Goal: Register for event/course

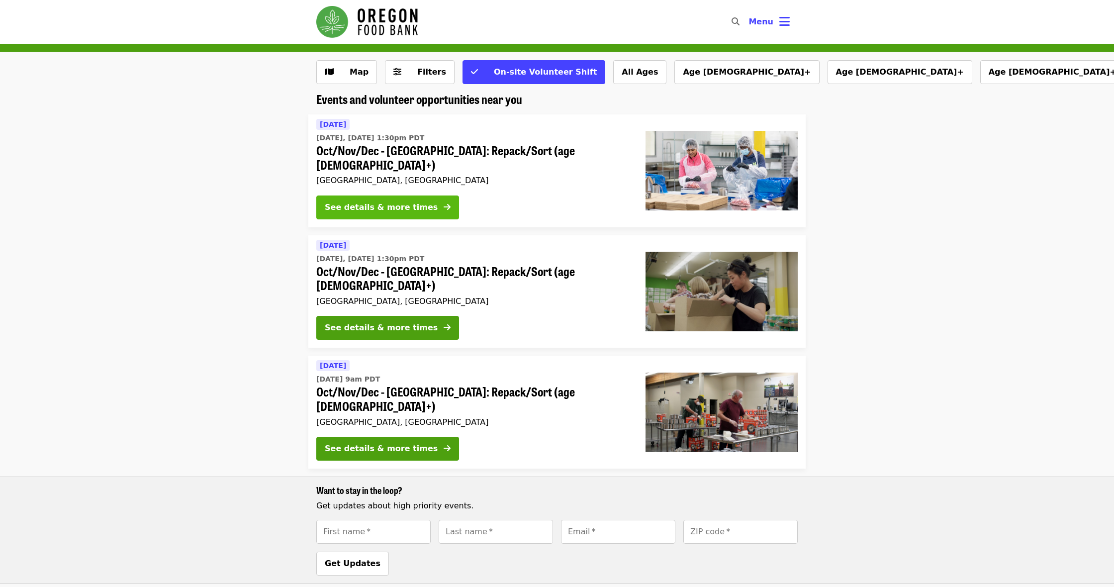
click at [381, 201] on div "See details & more times" at bounding box center [381, 207] width 113 height 12
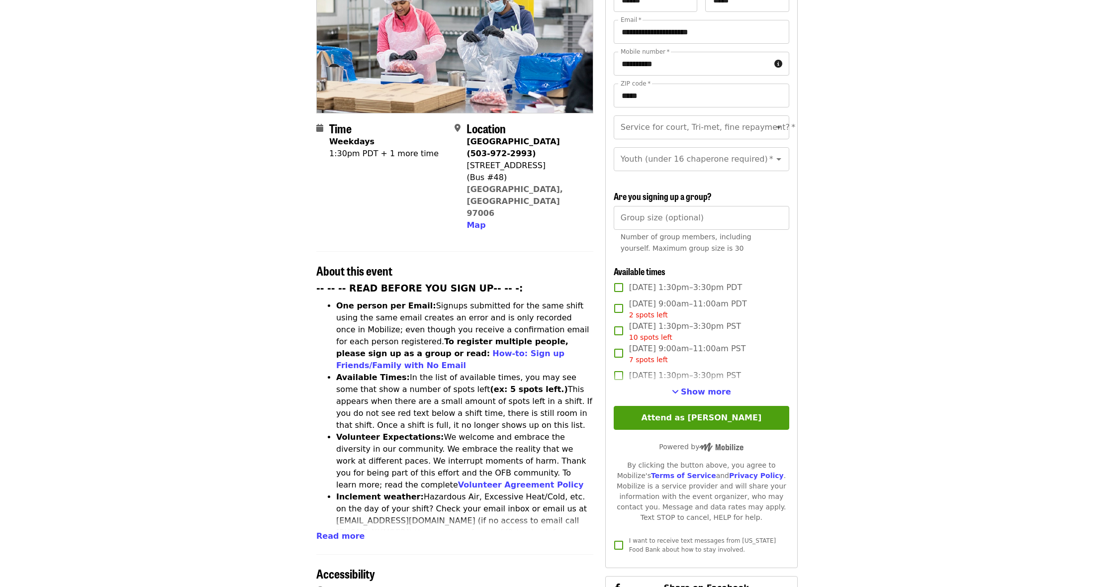
scroll to position [152, 0]
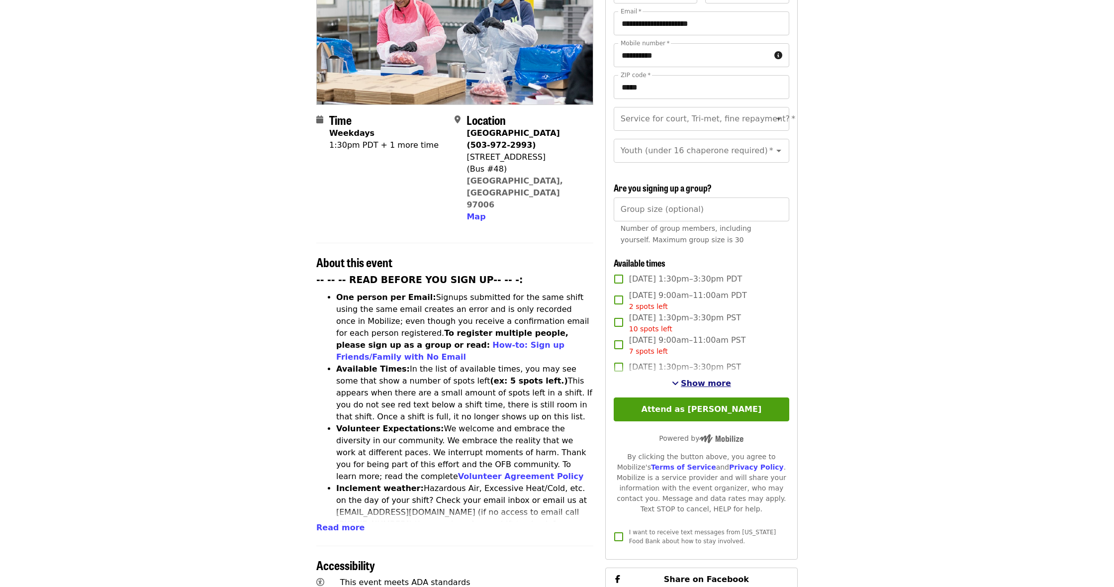
click at [677, 379] on span "See more timeslots" at bounding box center [675, 383] width 7 height 8
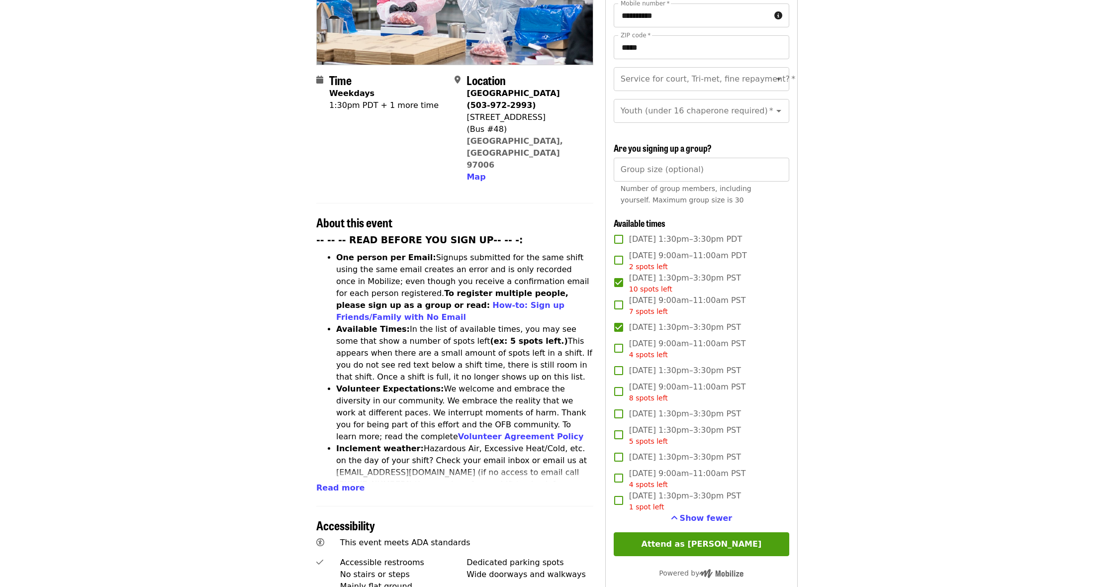
scroll to position [192, 0]
click at [696, 532] on button "Attend as [PERSON_NAME]" at bounding box center [702, 544] width 176 height 24
click at [778, 78] on icon "Open" at bounding box center [778, 79] width 5 height 2
click at [644, 87] on li "No" at bounding box center [701, 88] width 176 height 18
type input "**"
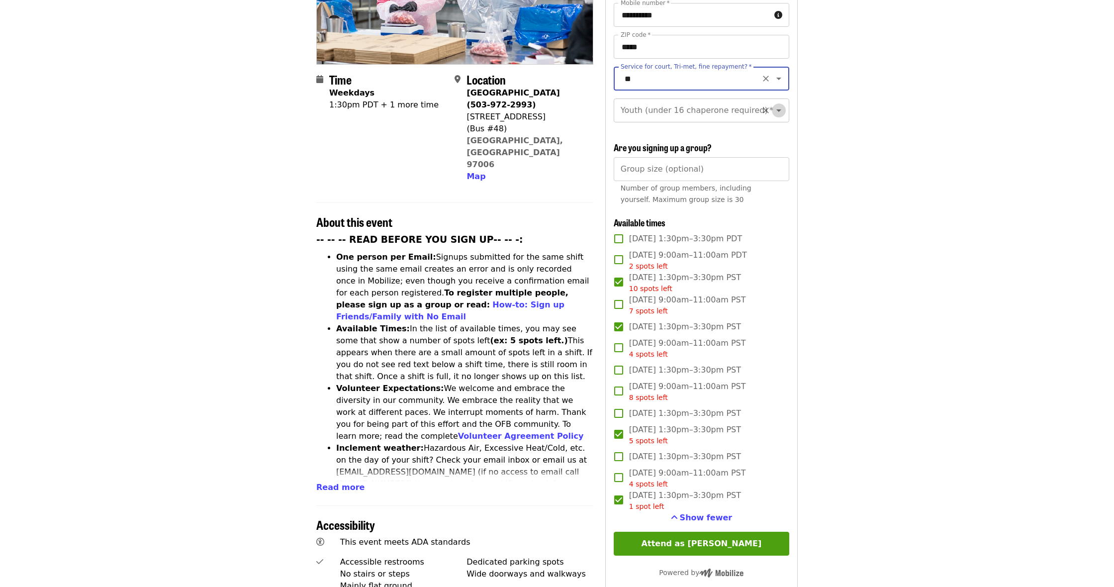
click at [778, 109] on icon "Open" at bounding box center [778, 110] width 5 height 2
click at [654, 122] on li "16 and older" at bounding box center [701, 120] width 176 height 18
type input "**********"
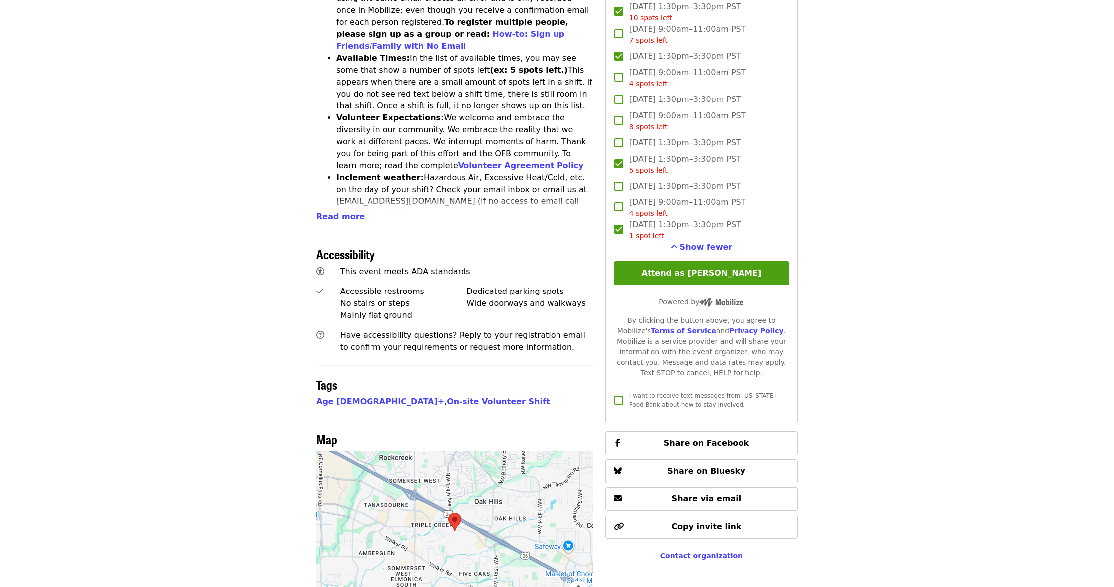
scroll to position [464, 0]
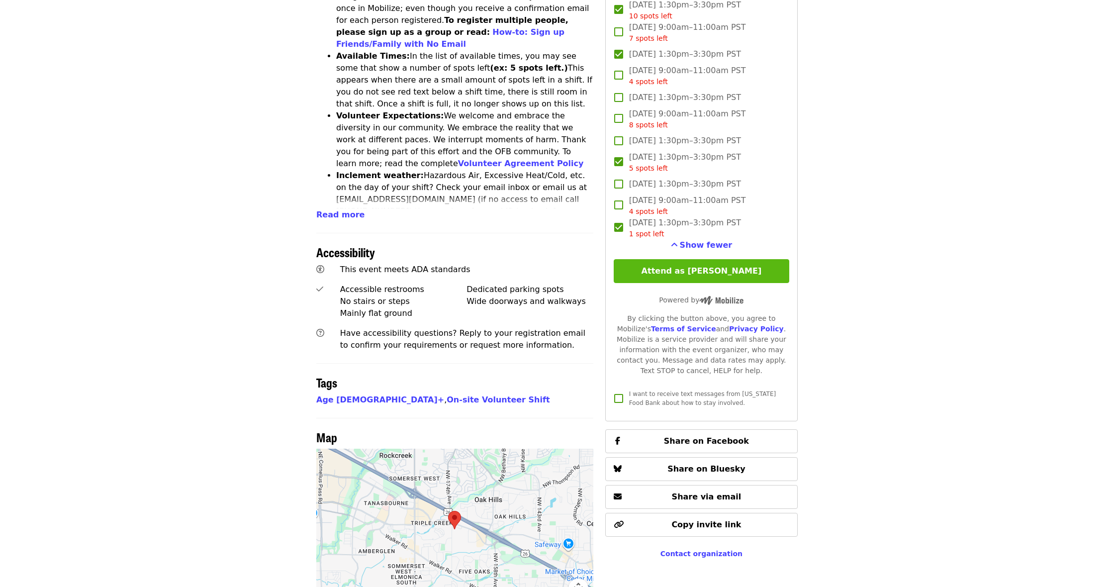
click at [690, 259] on button "Attend as [PERSON_NAME]" at bounding box center [702, 271] width 176 height 24
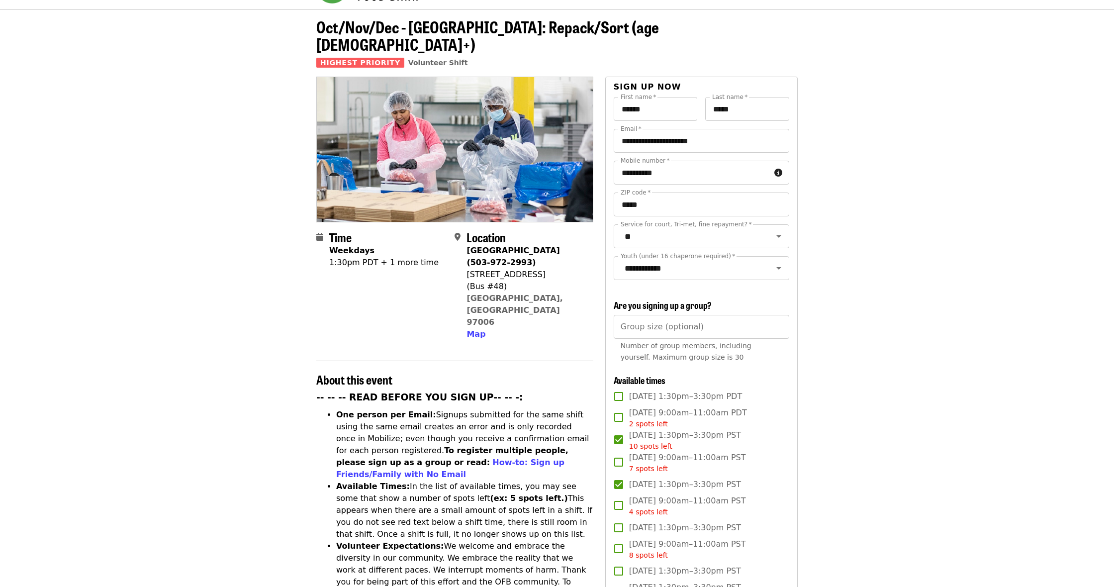
scroll to position [31, 0]
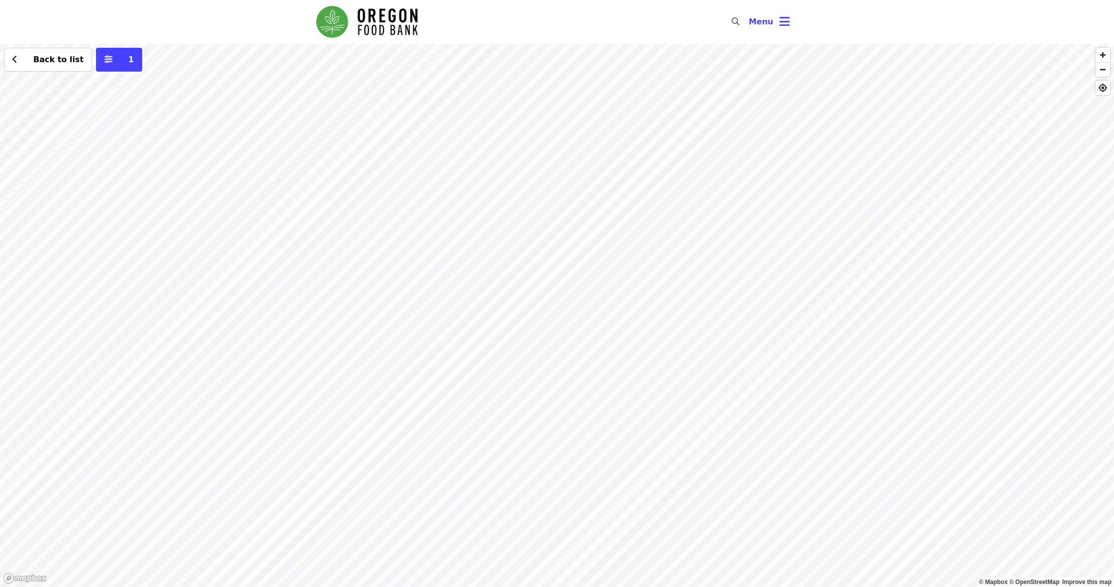
click at [489, 289] on div "Back to list 1" at bounding box center [557, 315] width 1114 height 543
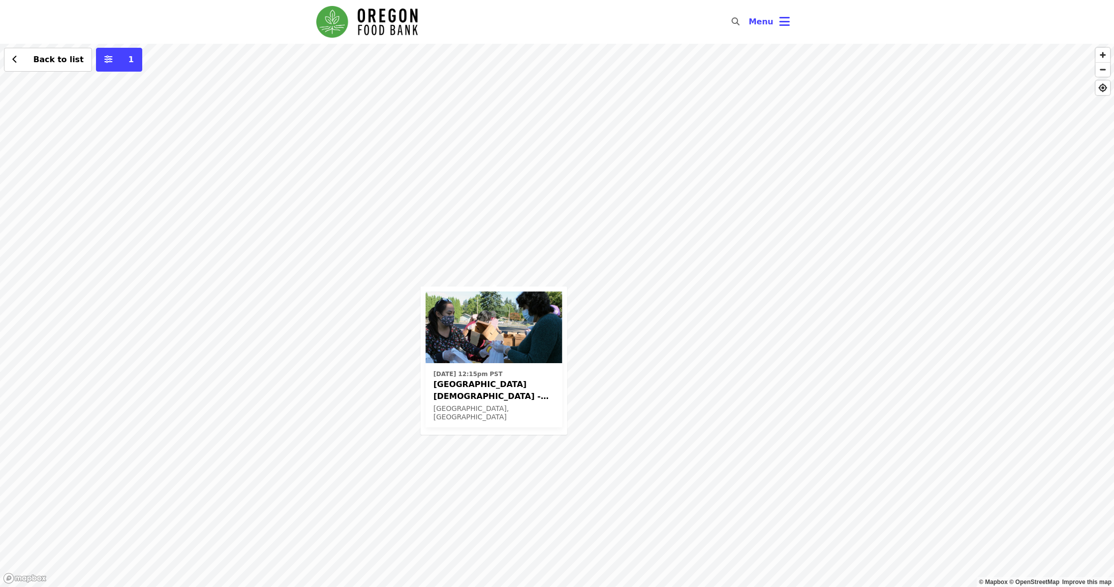
click at [433, 194] on div "Mon, Jan 12, 2026 @ 12:15pm PST Beaverton First United Methodist Church - Free …" at bounding box center [557, 315] width 1114 height 543
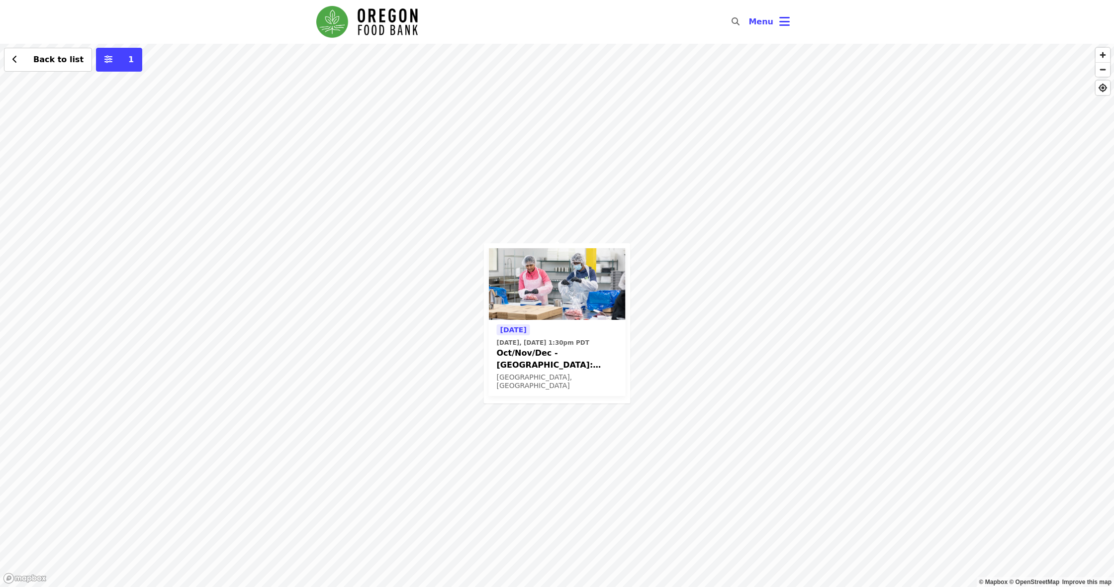
click at [557, 238] on div "Today Today, Oct 14 @ 1:30pm PDT Oct/Nov/Dec - Beaverton: Repack/Sort (age 10+)…" at bounding box center [557, 315] width 1114 height 543
click at [56, 61] on span "Back to list" at bounding box center [58, 59] width 50 height 9
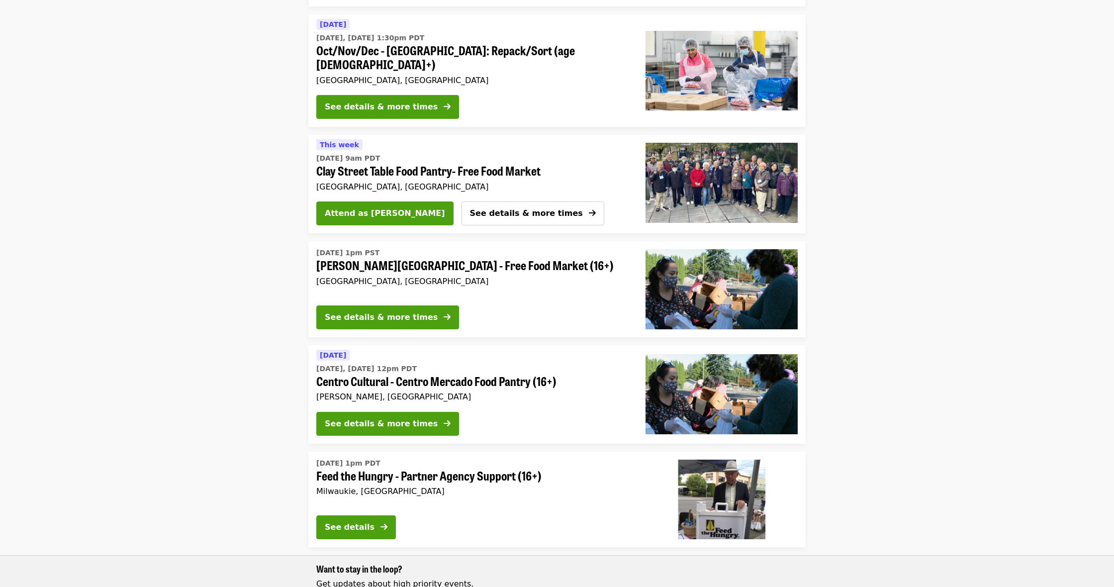
scroll to position [210, 0]
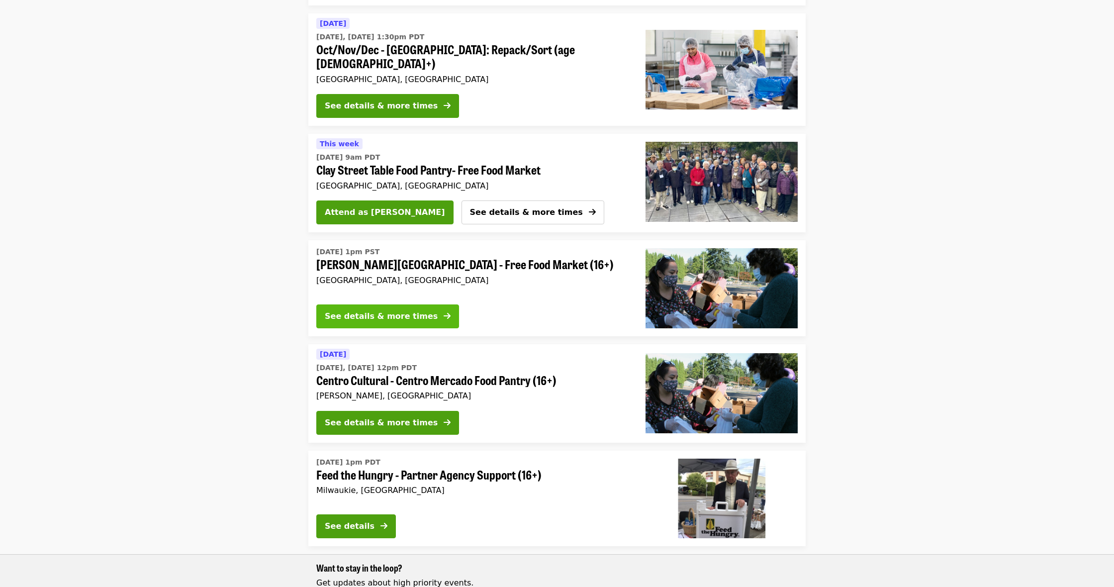
click at [369, 310] on div "See details & more times" at bounding box center [381, 316] width 113 height 12
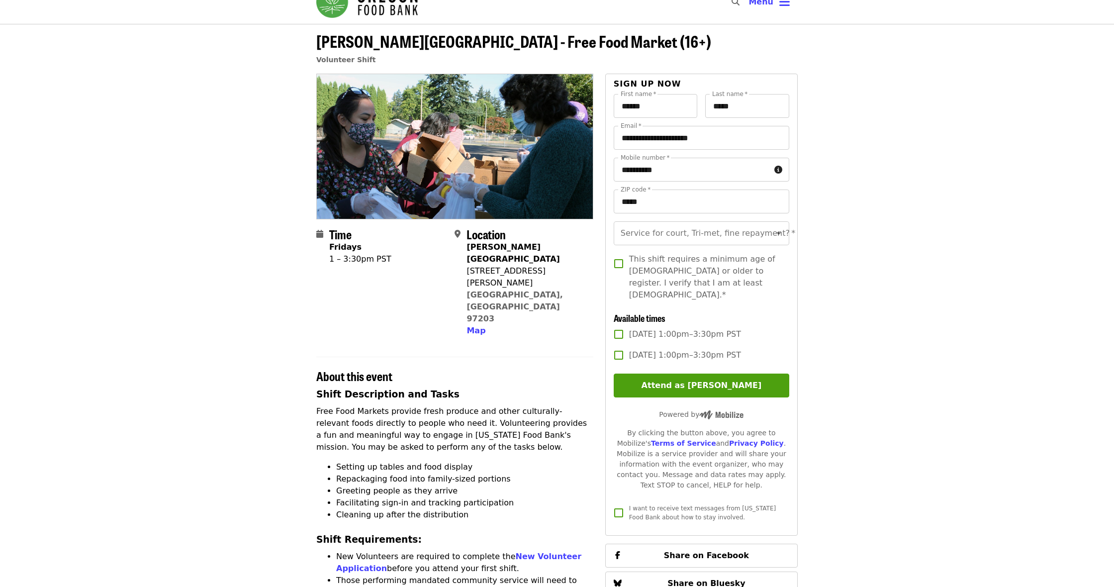
scroll to position [21, 0]
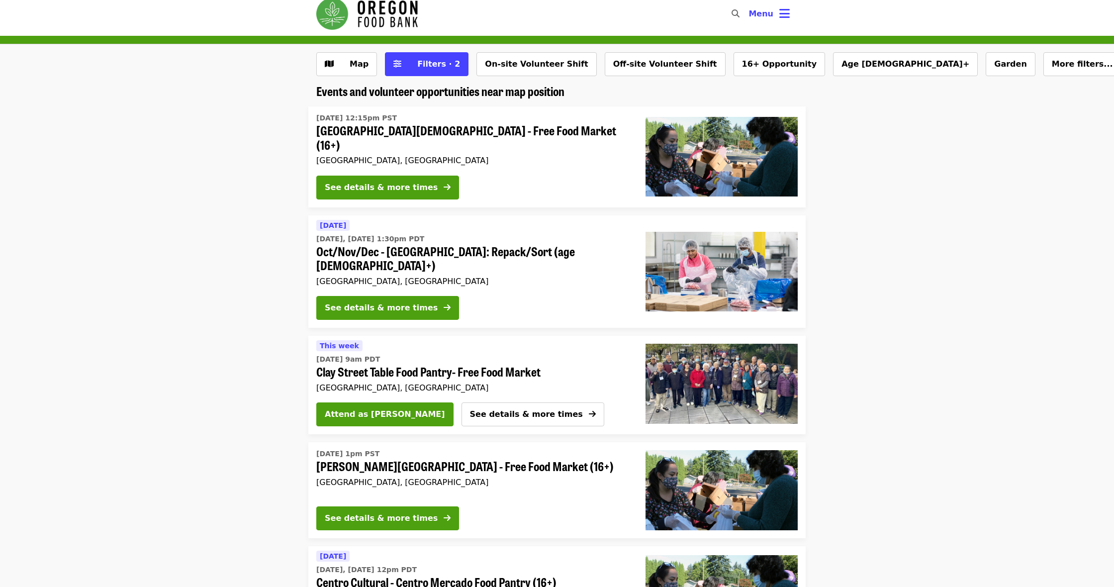
scroll to position [3, 0]
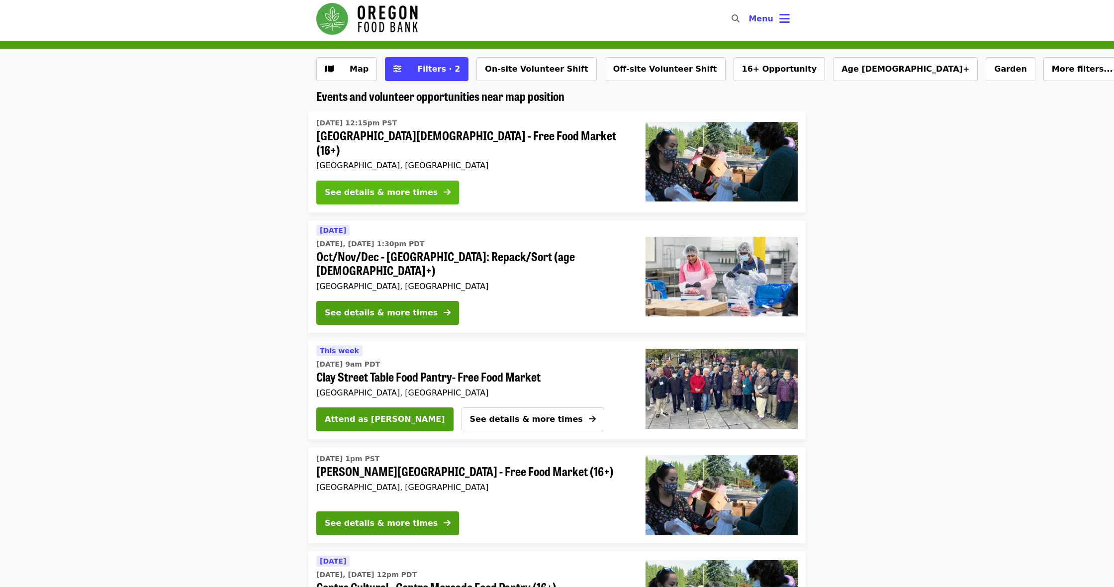
click at [351, 187] on div "See details & more times" at bounding box center [381, 192] width 113 height 12
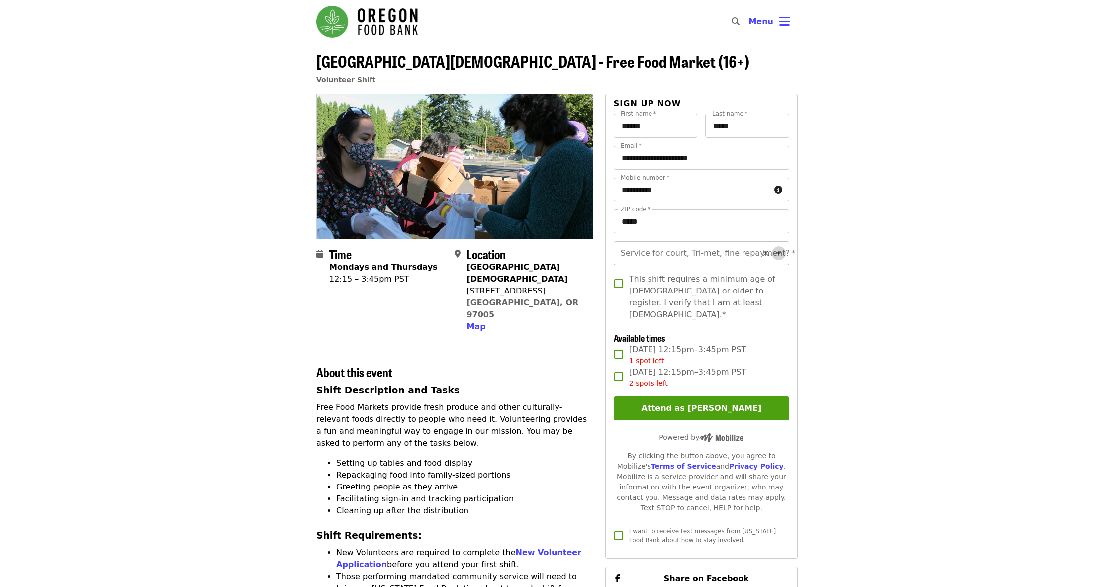
click at [779, 253] on icon "Open" at bounding box center [778, 253] width 5 height 2
click at [649, 284] on li "No" at bounding box center [701, 280] width 176 height 18
type input "**"
click at [718, 397] on button "Attend as [PERSON_NAME]" at bounding box center [702, 408] width 176 height 24
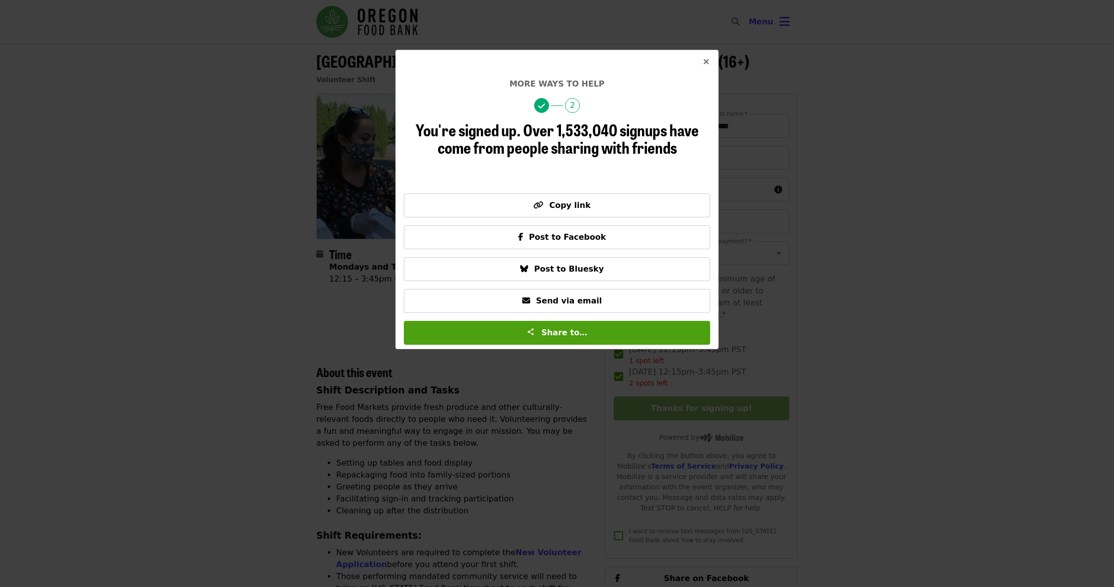
click at [709, 60] on icon "times icon" at bounding box center [706, 61] width 6 height 9
